Goal: Information Seeking & Learning: Find contact information

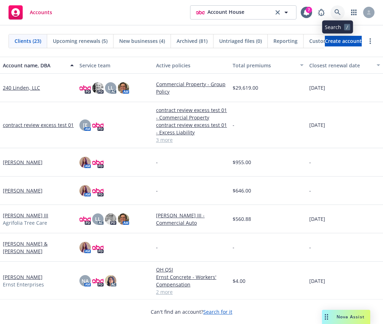
click at [338, 11] on icon at bounding box center [337, 12] width 6 height 6
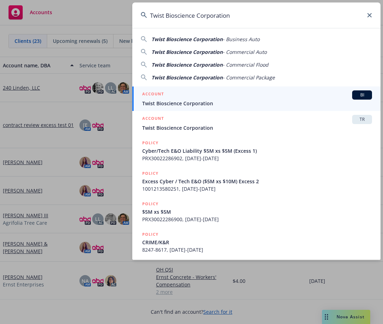
type input "Twist Bioscience Corporation"
click at [200, 101] on span "Twist Bioscience Corporation" at bounding box center [257, 103] width 230 height 7
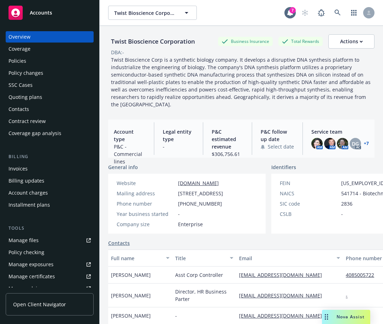
click at [43, 107] on div "Contacts" at bounding box center [50, 108] width 82 height 11
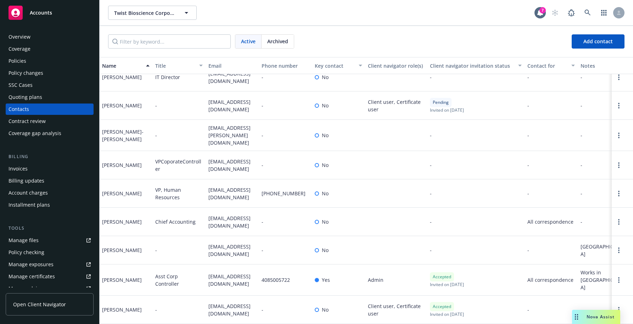
scroll to position [303, 0]
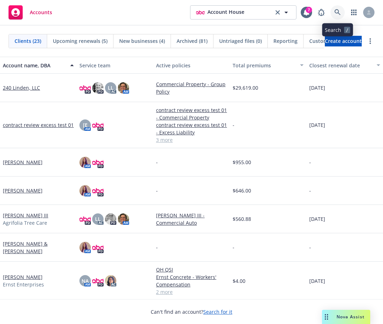
click at [337, 7] on link at bounding box center [337, 12] width 14 height 14
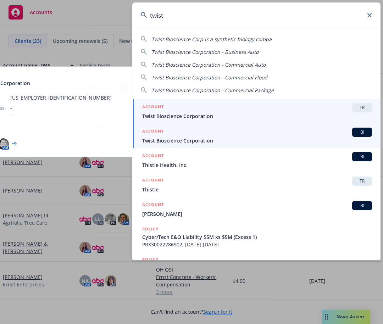
type input "twist"
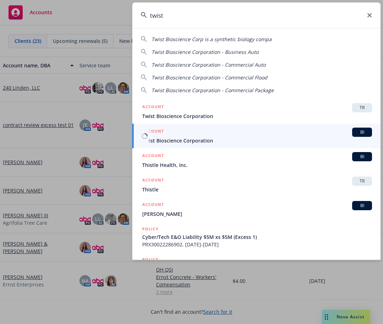
click at [176, 132] on div "ACCOUNT BI" at bounding box center [257, 132] width 230 height 9
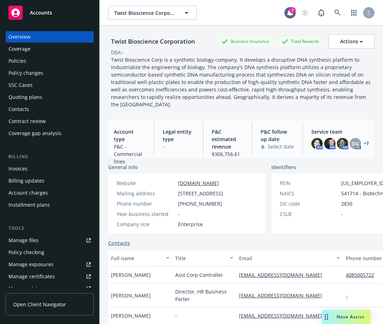
click at [34, 108] on div "Contacts" at bounding box center [50, 108] width 82 height 11
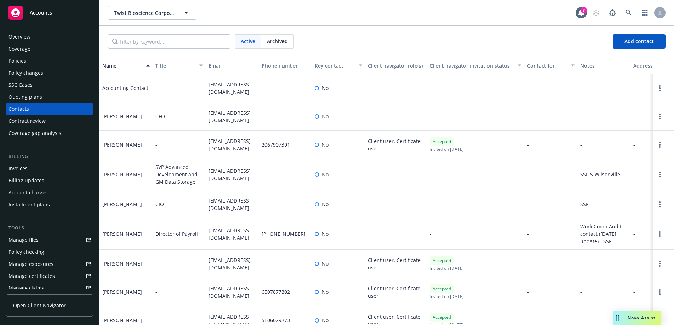
click at [282, 41] on span "Archived" at bounding box center [277, 41] width 21 height 7
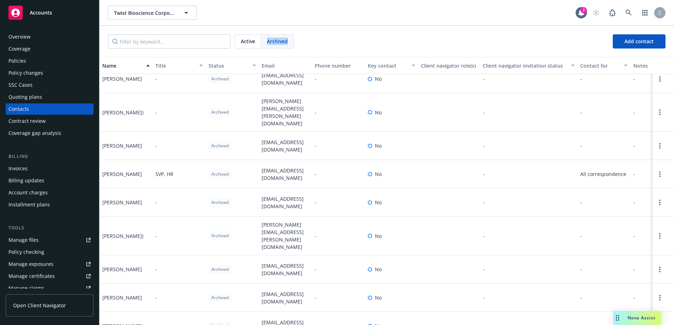
scroll to position [435, 0]
click at [242, 42] on span "Active" at bounding box center [248, 41] width 15 height 7
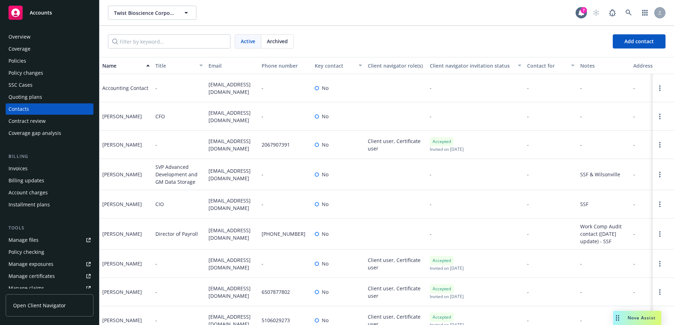
scroll to position [301, 0]
